Goal: Check status: Check status

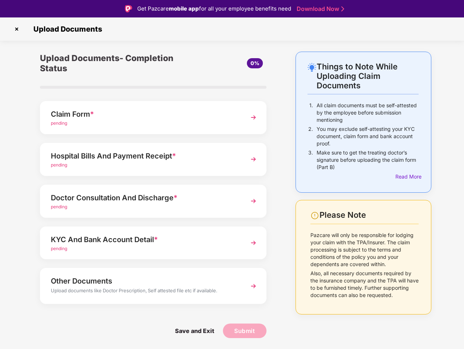
click at [17, 29] on img at bounding box center [17, 29] width 12 height 12
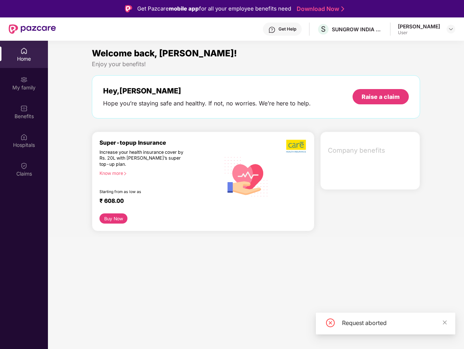
click at [153, 117] on div "Hey, [PERSON_NAME] Hope you’re staying safe and healthy. If not, no worries. We…" at bounding box center [256, 96] width 329 height 43
click at [153, 159] on div "Increase your health insurance cover by Rs. 20L with [PERSON_NAME]’s super top-…" at bounding box center [145, 158] width 90 height 18
click at [153, 201] on div "₹ 608.00" at bounding box center [157, 201] width 114 height 9
click at [153, 243] on section "Welcome back, [PERSON_NAME]! Enjoy your benefits! Hey, [PERSON_NAME] Hope you’r…" at bounding box center [256, 215] width 416 height 349
click at [153, 286] on section "Welcome back, [PERSON_NAME]! Enjoy your benefits! Hey, [PERSON_NAME] Hope you’r…" at bounding box center [256, 215] width 416 height 349
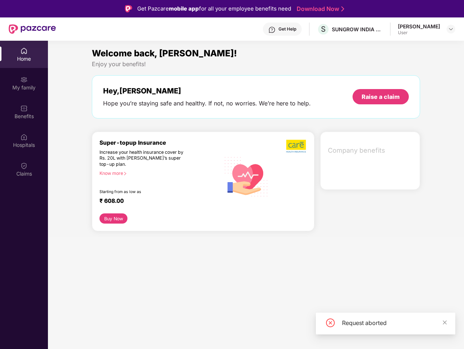
click at [194, 331] on section "Welcome back, [PERSON_NAME]! Enjoy your benefits! Hey, [PERSON_NAME] Hope you’r…" at bounding box center [256, 215] width 416 height 349
click at [245, 331] on section "Welcome back, [PERSON_NAME]! Enjoy your benefits! Hey, [PERSON_NAME] Hope you’r…" at bounding box center [256, 215] width 416 height 349
